Goal: Task Accomplishment & Management: Manage account settings

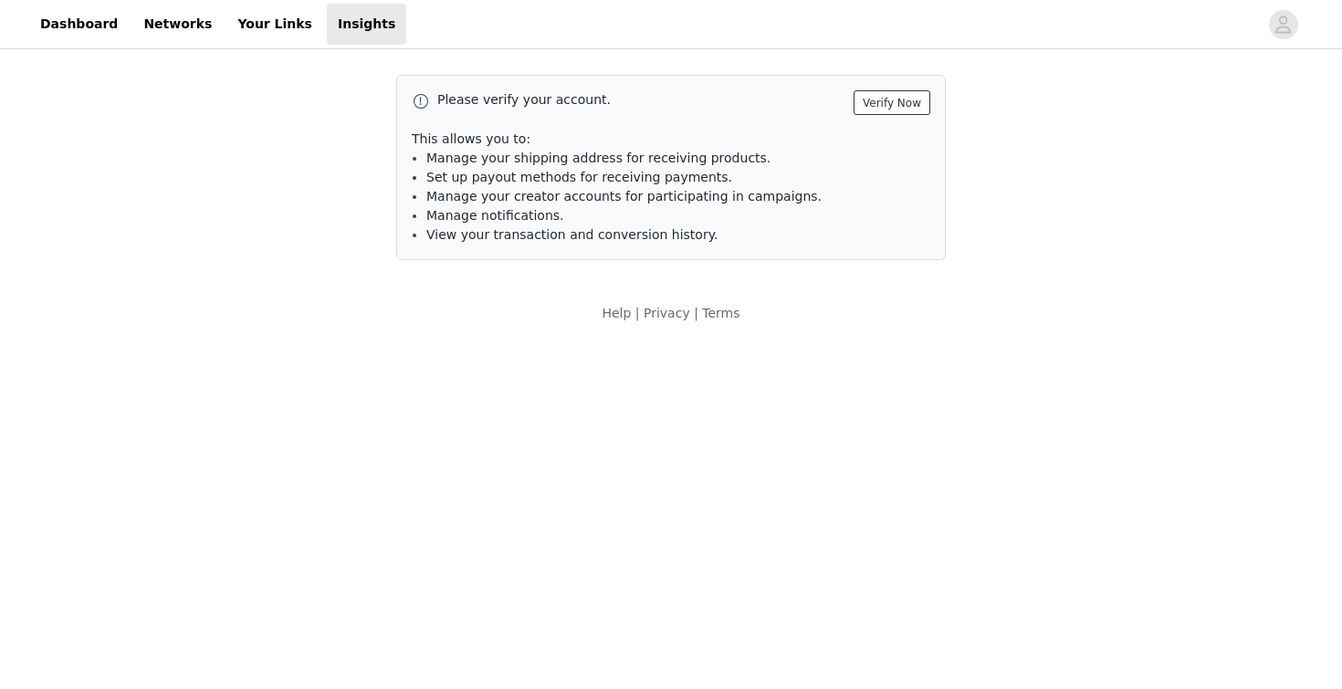
click at [906, 99] on button "Verify Now" at bounding box center [892, 102] width 77 height 25
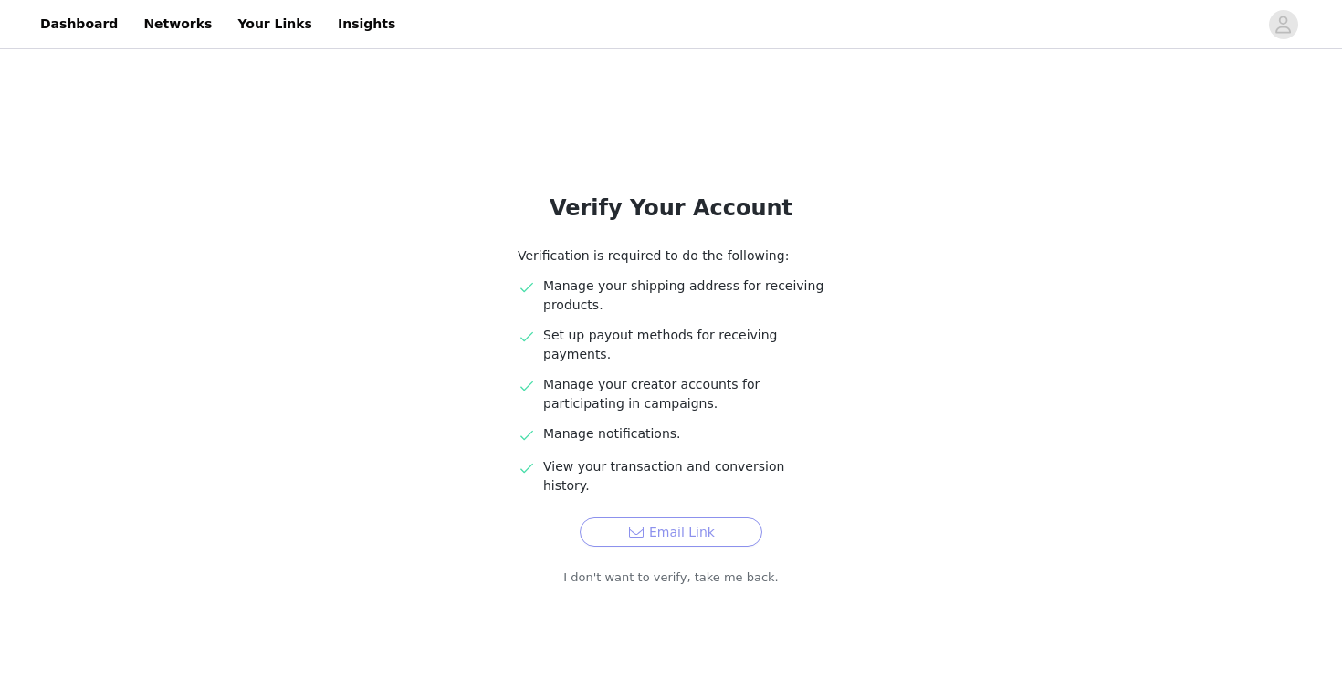
drag, startPoint x: 713, startPoint y: 490, endPoint x: 739, endPoint y: 460, distance: 39.5
click at [713, 518] on button "Email Link" at bounding box center [671, 532] width 183 height 29
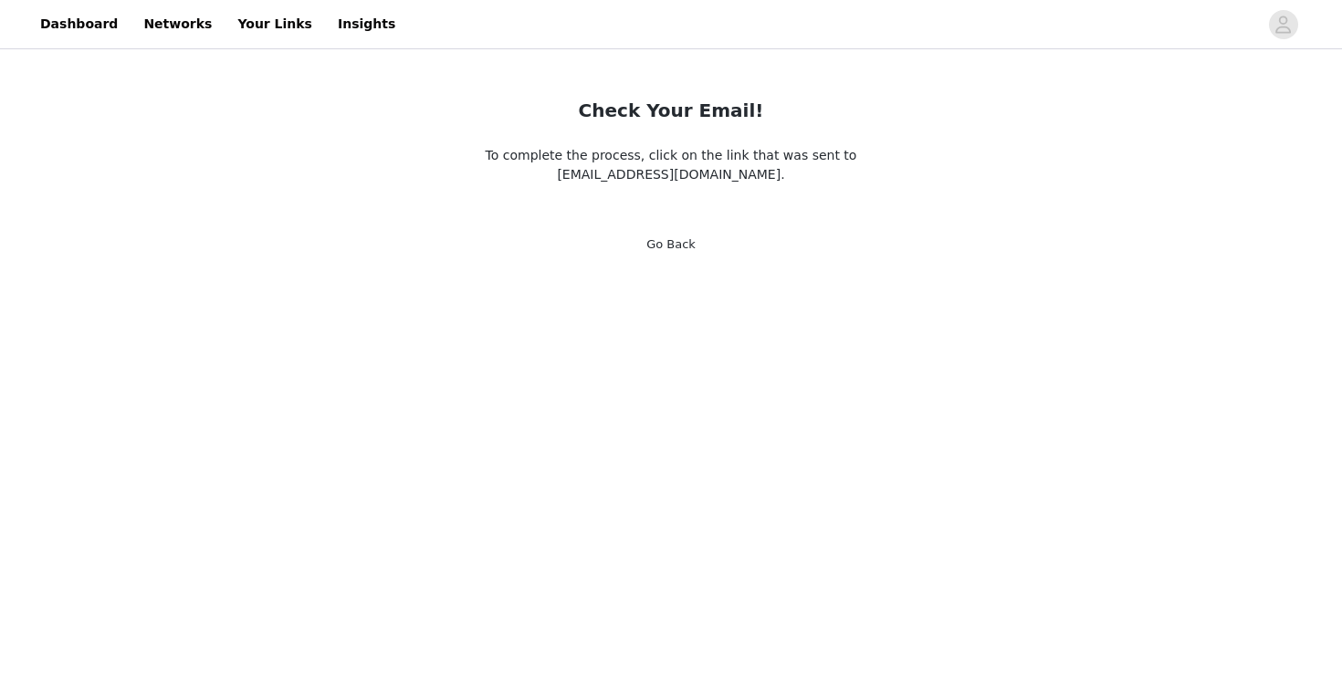
click at [685, 242] on link "Go Back" at bounding box center [670, 244] width 49 height 14
